Goal: Task Accomplishment & Management: Complete application form

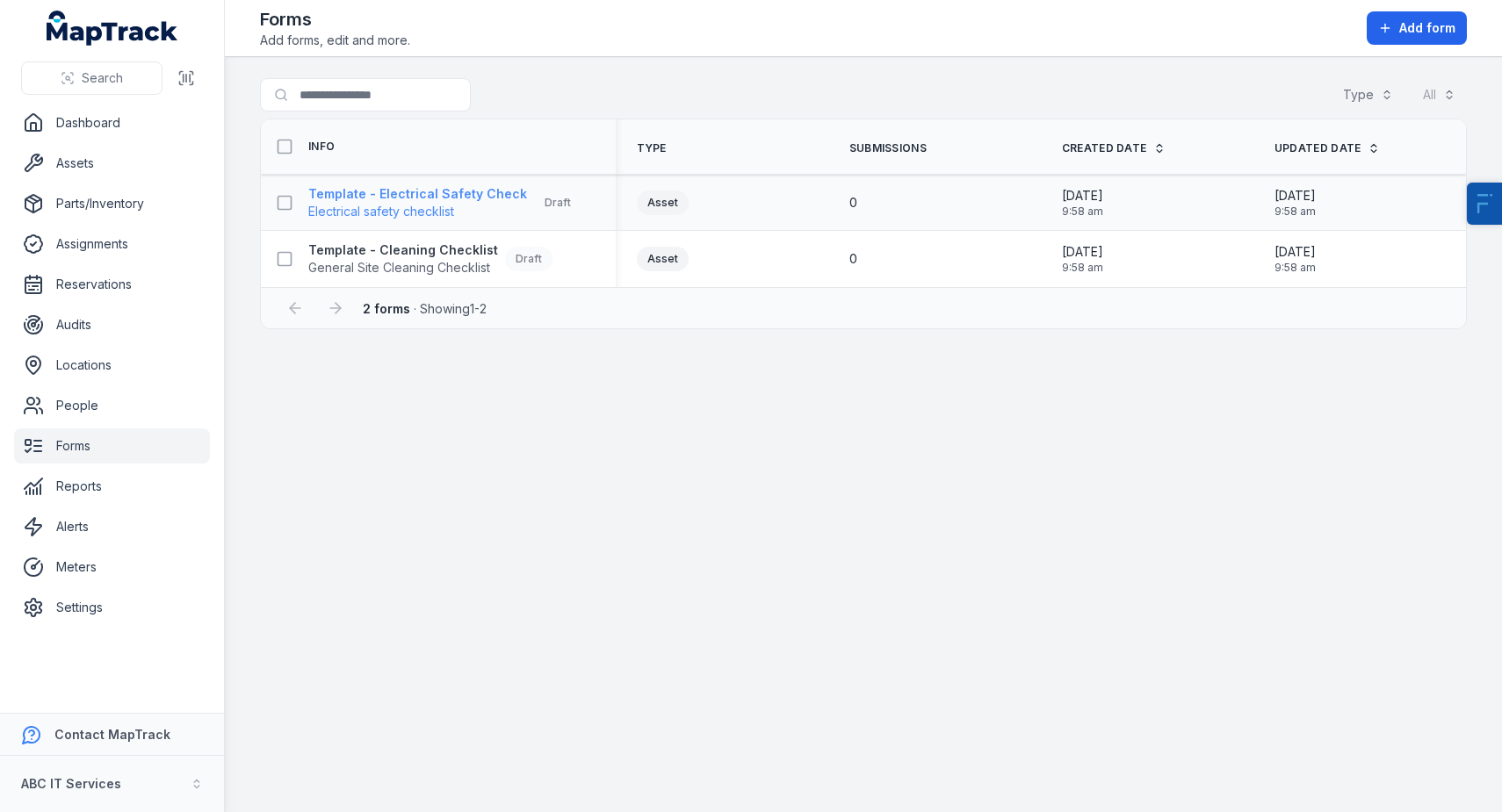
click at [356, 197] on strong "Template - Electrical Safety Check" at bounding box center [417, 194] width 219 height 17
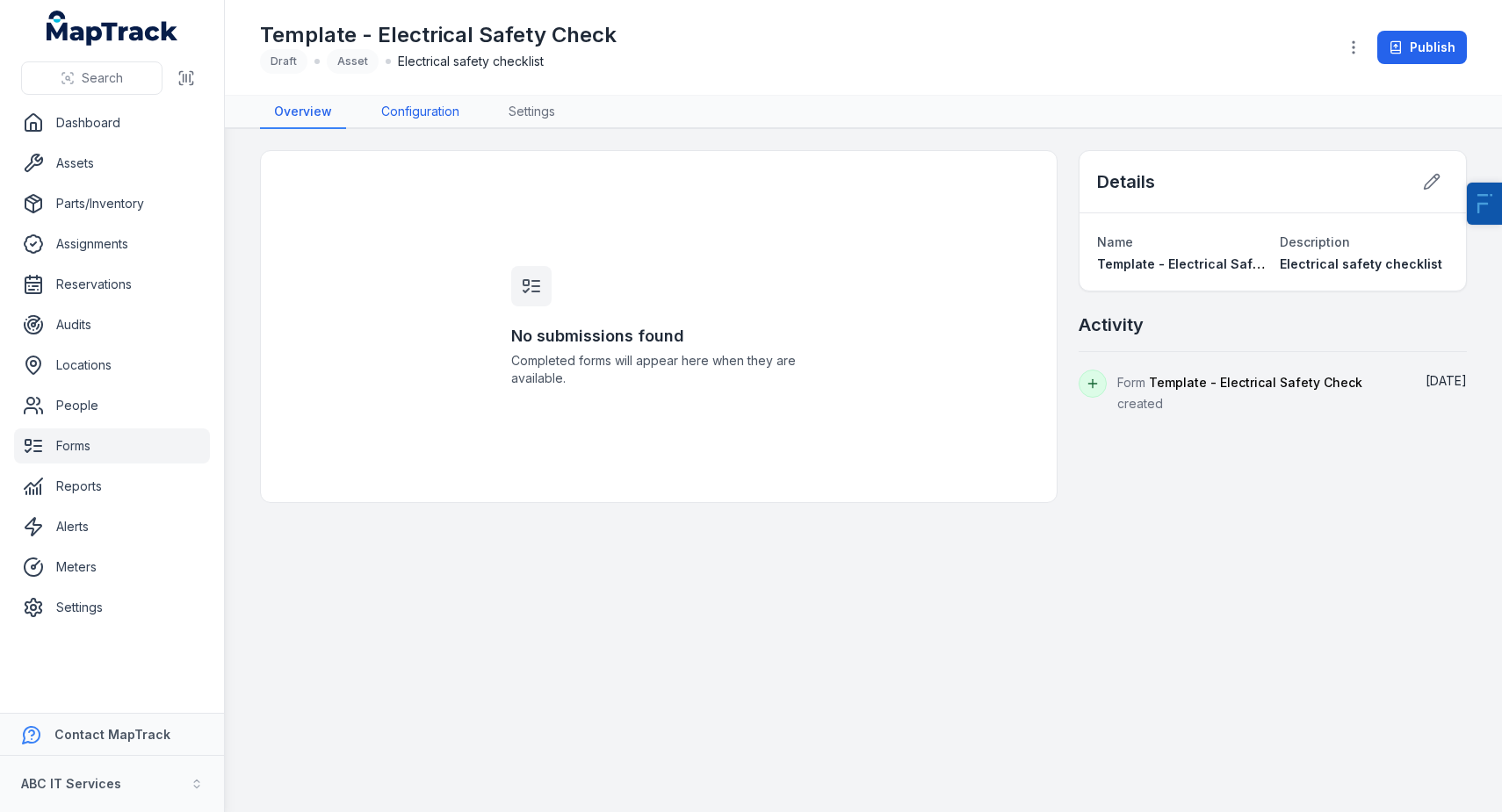
click at [449, 123] on link "Configuration" at bounding box center [420, 112] width 106 height 33
click at [125, 442] on link "Forms" at bounding box center [112, 446] width 196 height 35
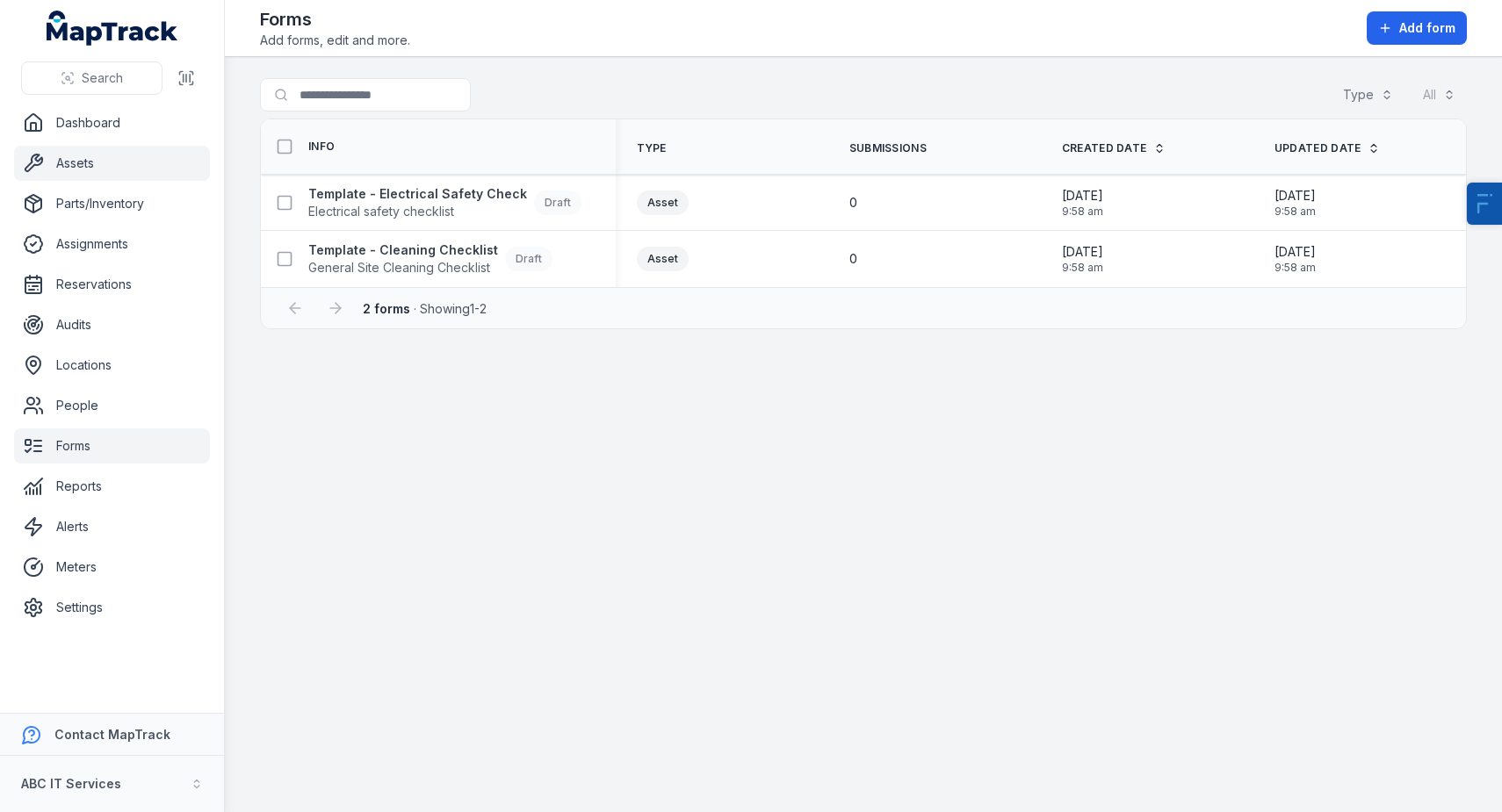
click at [108, 171] on link "Assets" at bounding box center [112, 163] width 196 height 35
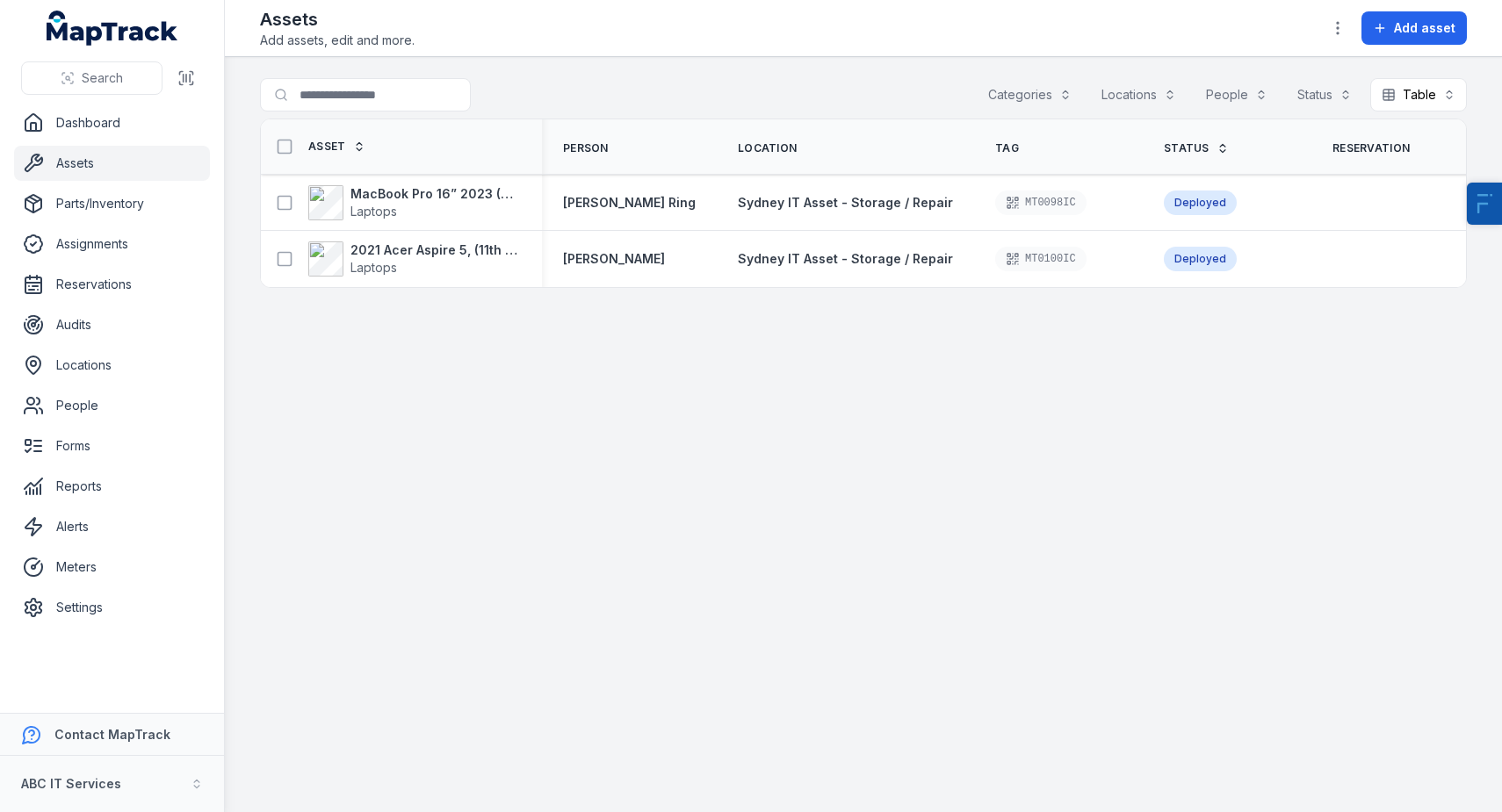
click at [1060, 94] on div "Categories" at bounding box center [1030, 94] width 106 height 33
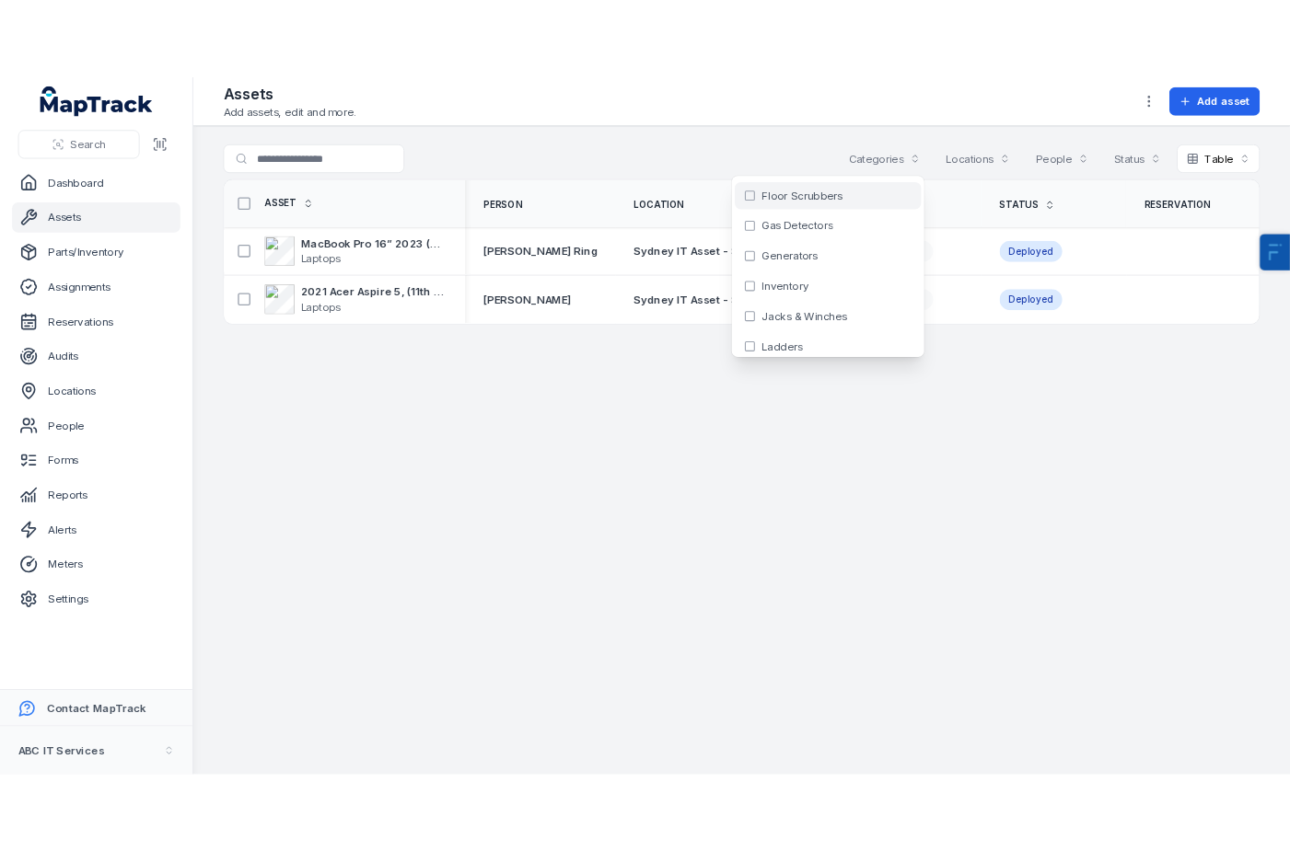
scroll to position [379, 0]
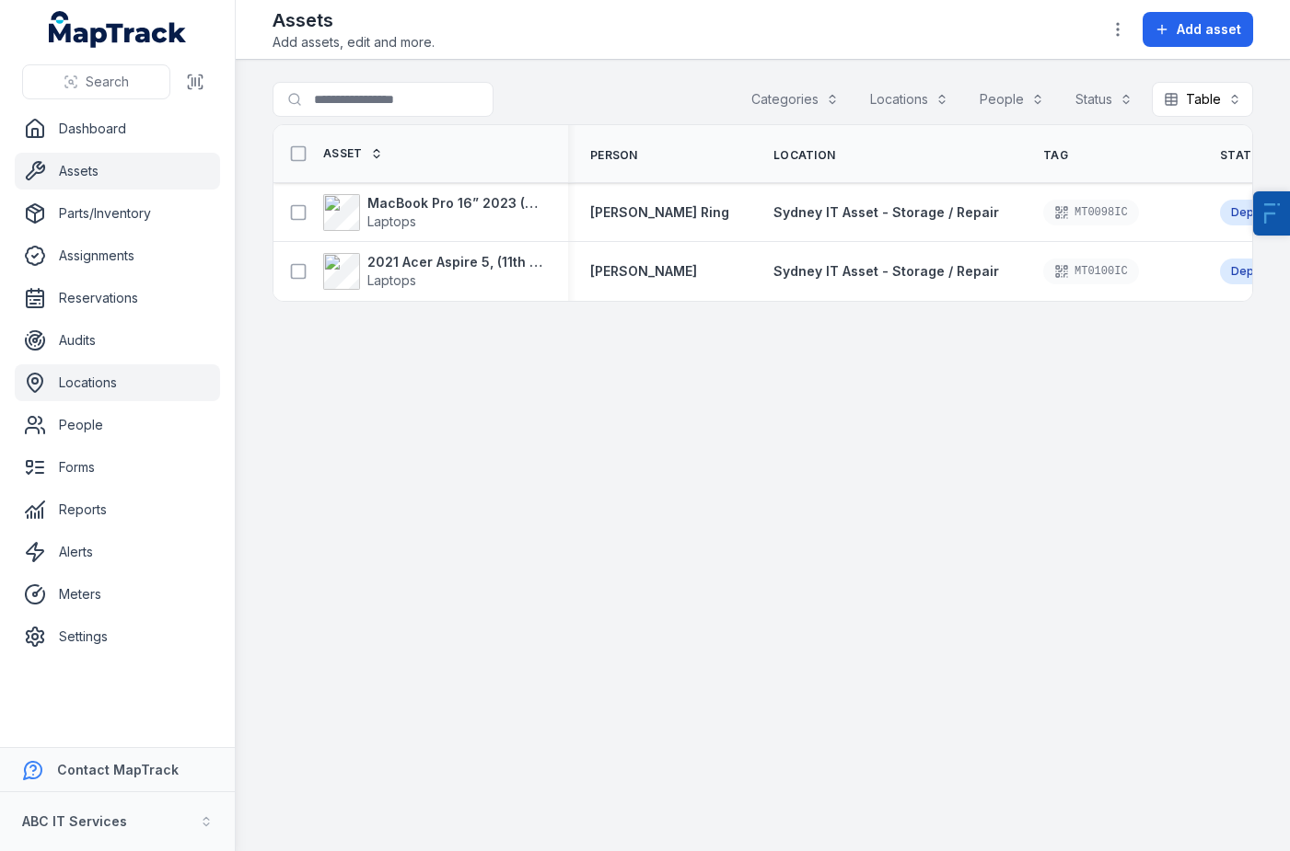
click at [80, 388] on link "Locations" at bounding box center [117, 383] width 205 height 37
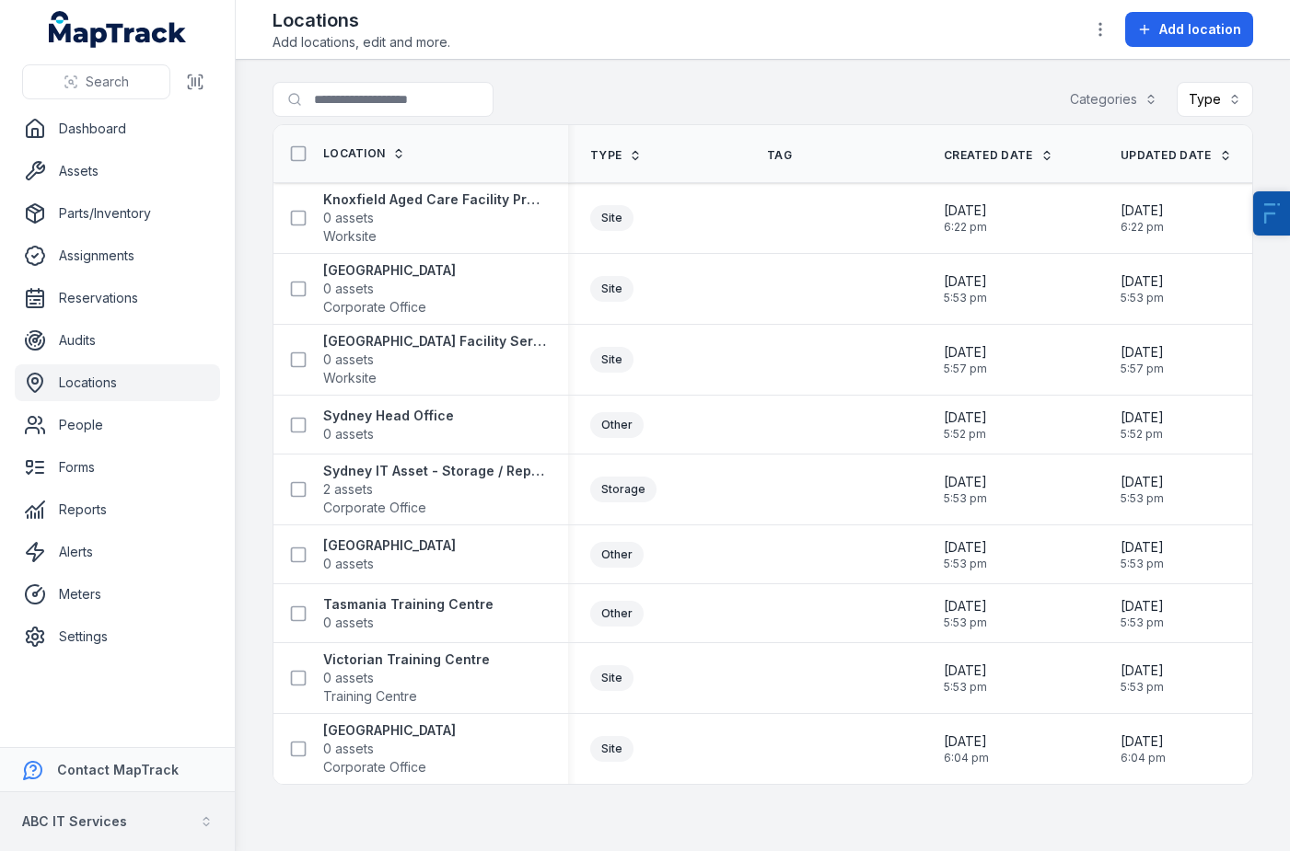
click at [99, 816] on strong "ABC IT Services" at bounding box center [74, 822] width 105 height 16
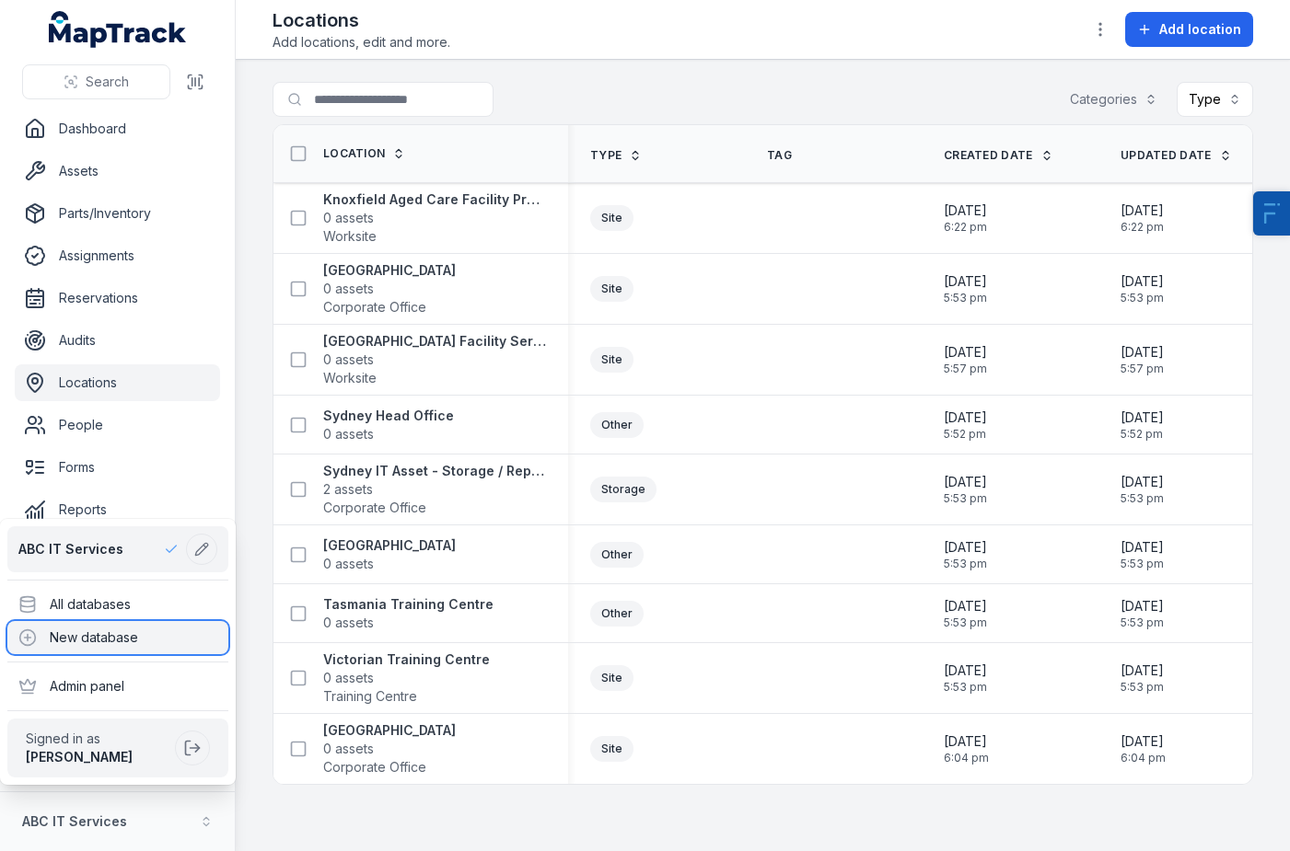
click at [136, 639] on div "New database" at bounding box center [117, 637] width 221 height 33
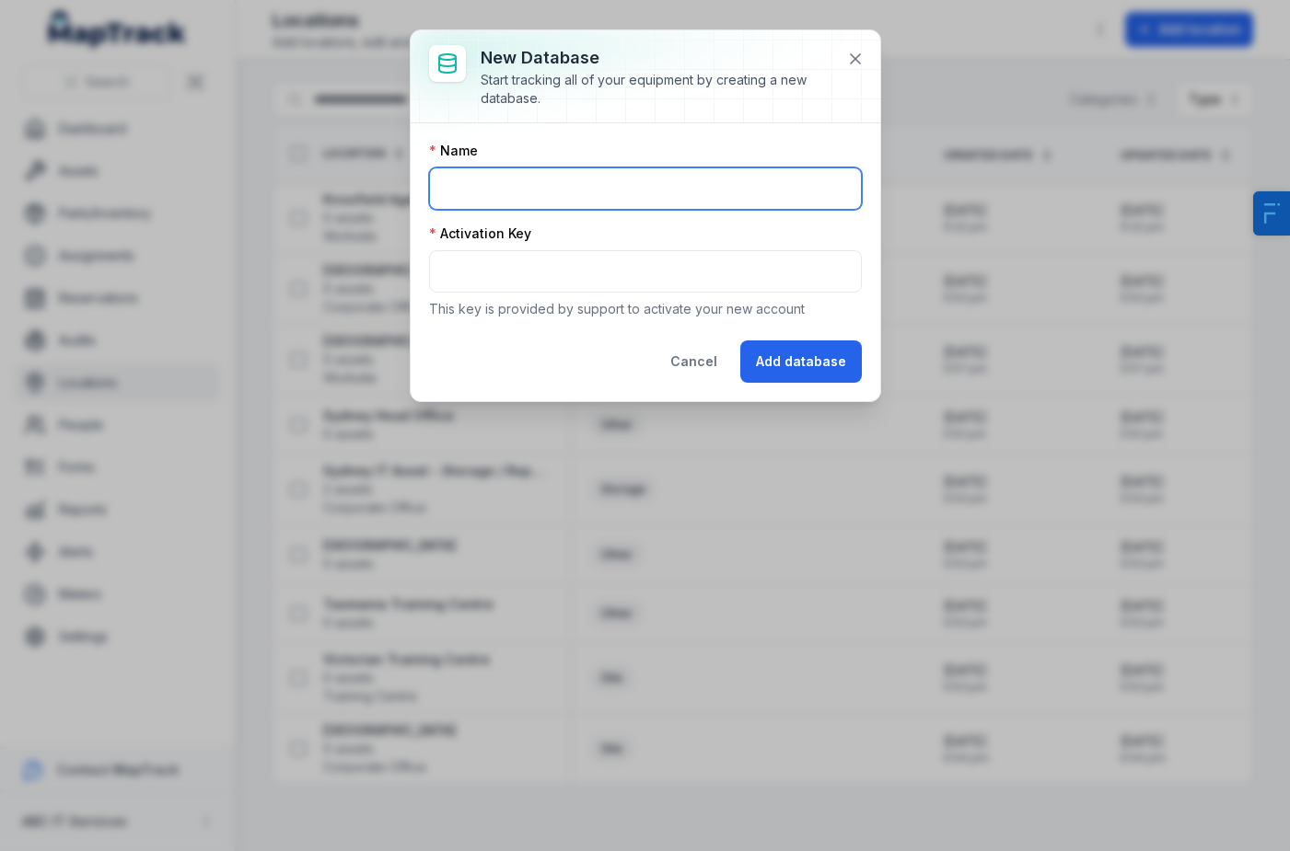
click at [538, 169] on input "text" at bounding box center [645, 189] width 433 height 42
type input "*"
type input "**********"
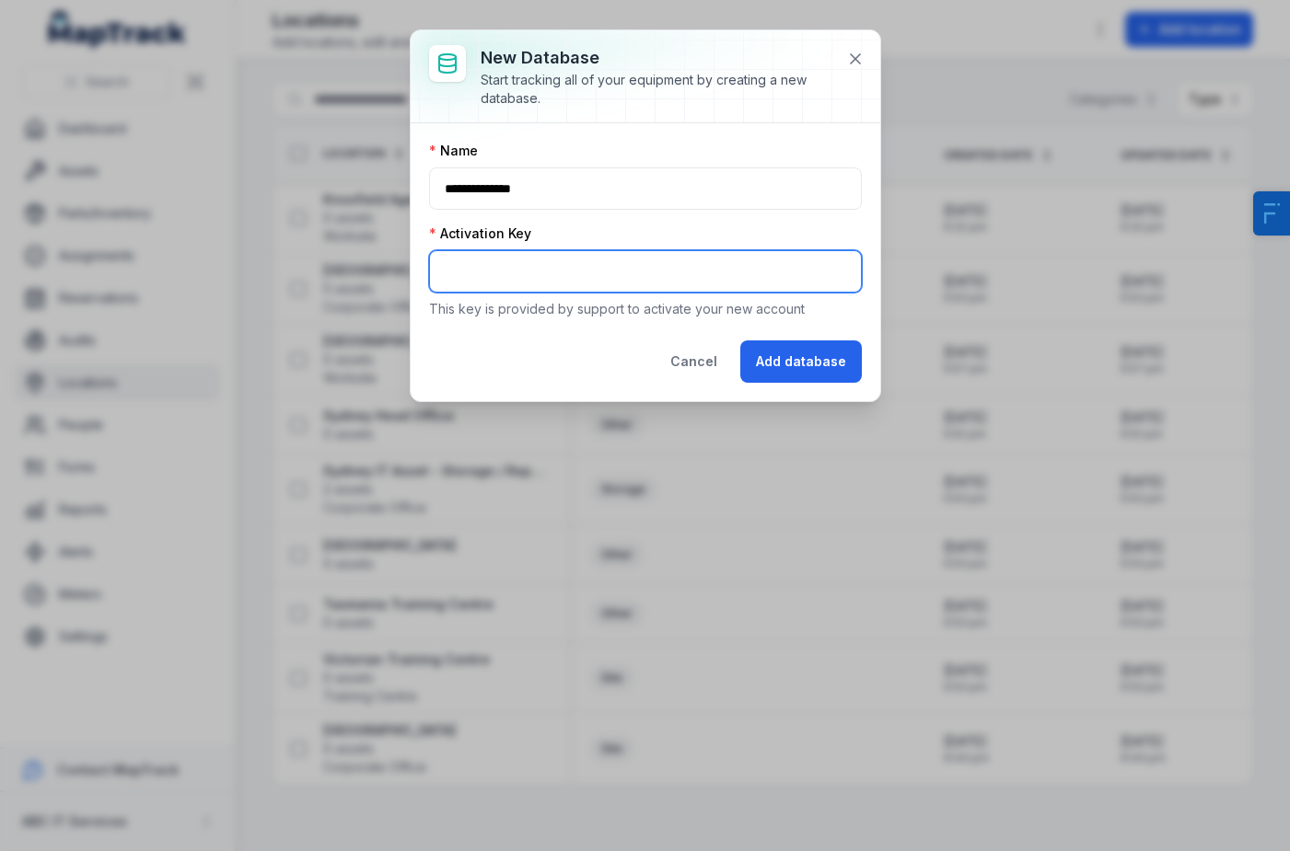
click at [553, 271] on input "text" at bounding box center [645, 271] width 433 height 42
type input "********"
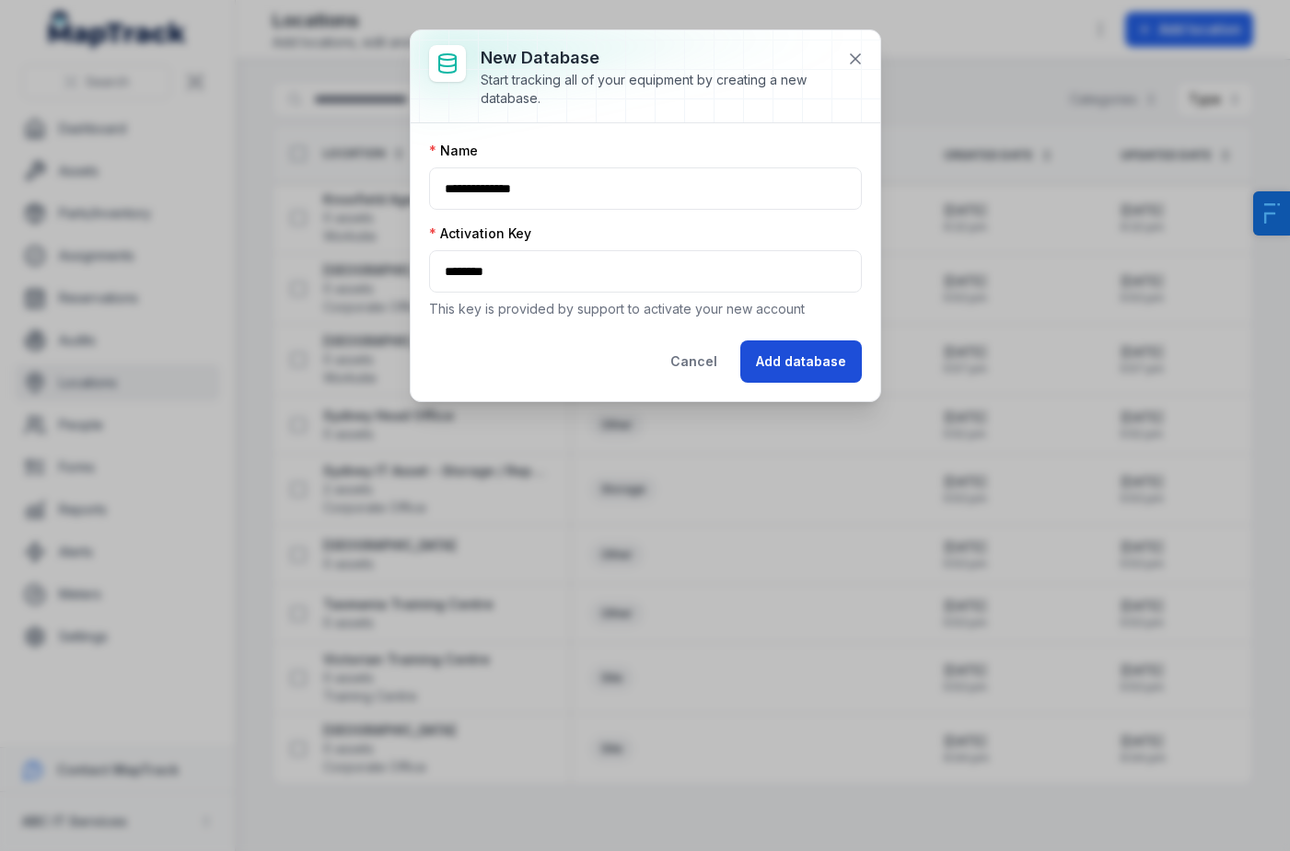
click at [803, 363] on button "Add database" at bounding box center [801, 362] width 122 height 42
